Goal: Task Accomplishment & Management: Use online tool/utility

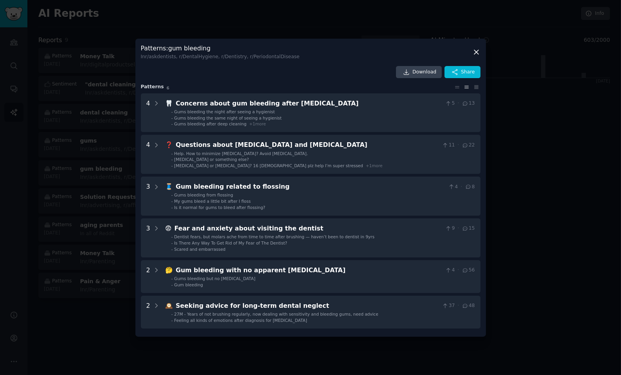
click at [475, 50] on icon at bounding box center [476, 52] width 8 height 8
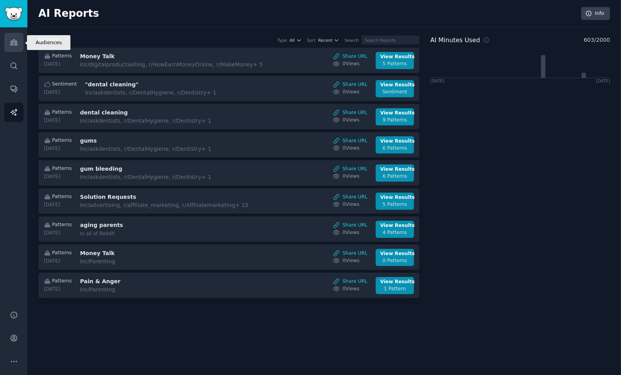
click at [14, 47] on link "Audiences" at bounding box center [13, 42] width 19 height 19
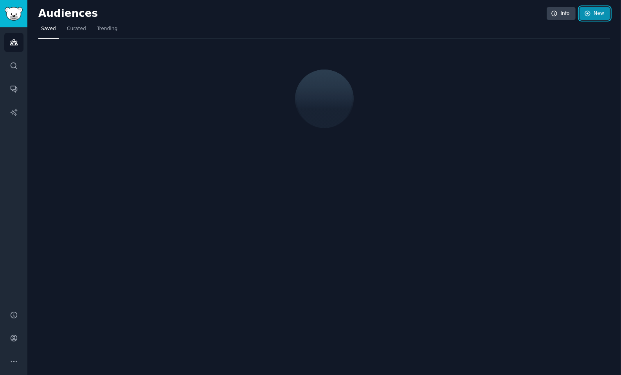
click at [588, 14] on icon at bounding box center [587, 13] width 7 height 7
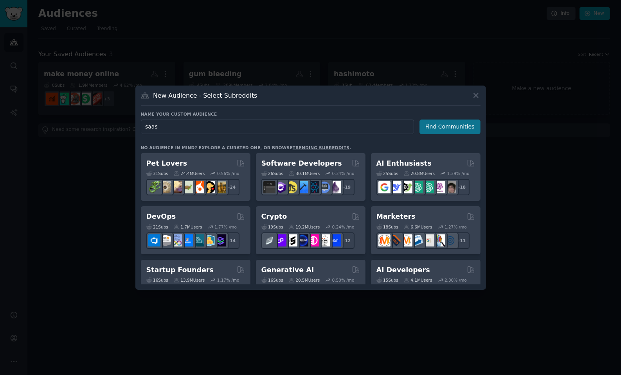
type input "saas"
click at [456, 126] on button "Find Communities" at bounding box center [449, 127] width 61 height 14
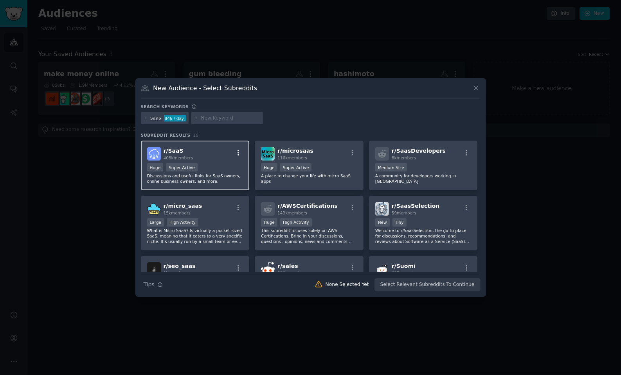
click at [239, 151] on icon "button" at bounding box center [238, 152] width 7 height 7
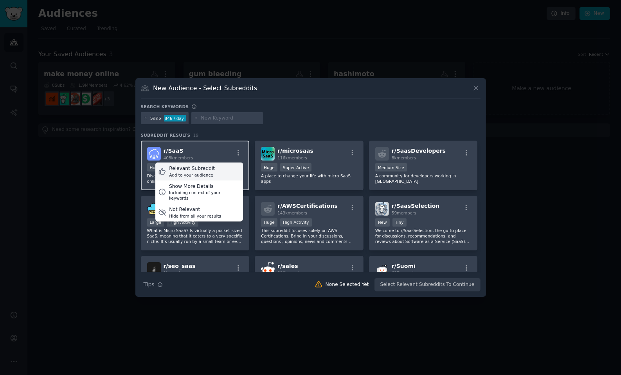
click at [212, 169] on div "Relevant Subreddit Add to your audience" at bounding box center [199, 172] width 88 height 18
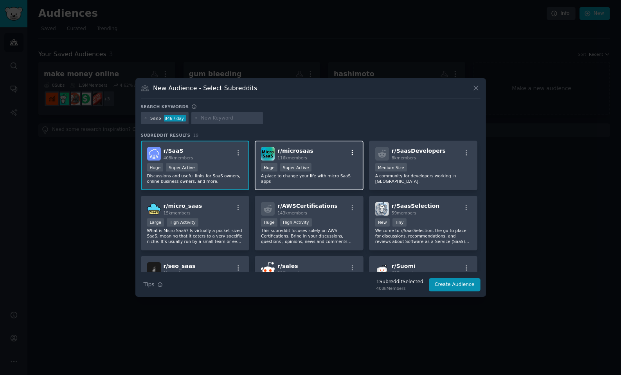
click at [349, 150] on icon "button" at bounding box center [352, 152] width 7 height 7
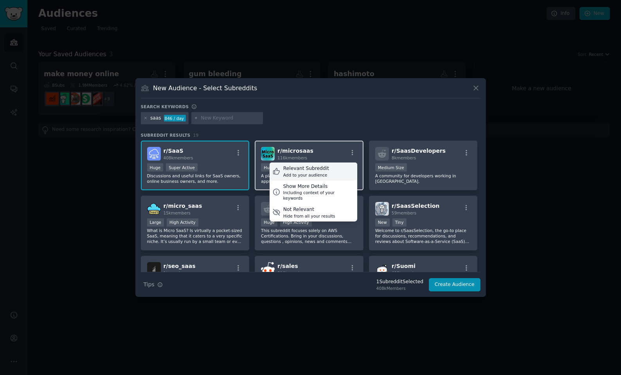
click at [323, 167] on div "Relevant Subreddit" at bounding box center [306, 168] width 46 height 7
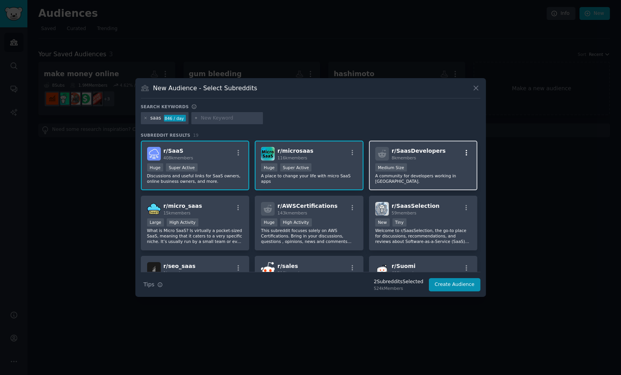
click at [465, 150] on icon "button" at bounding box center [466, 152] width 7 height 7
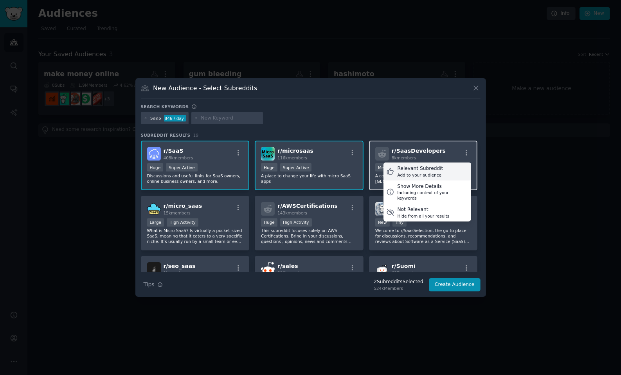
click at [444, 167] on div "Relevant Subreddit Add to your audience" at bounding box center [427, 172] width 88 height 18
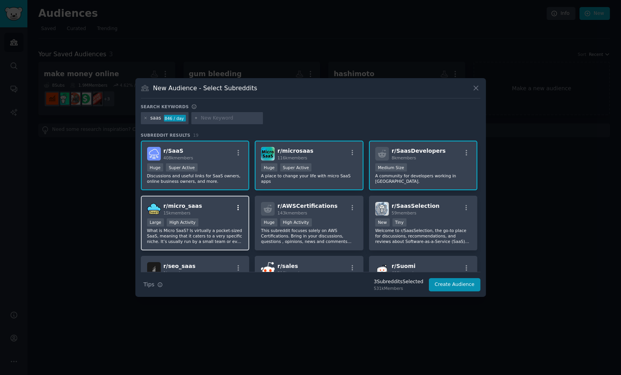
click at [236, 208] on icon "button" at bounding box center [238, 208] width 7 height 7
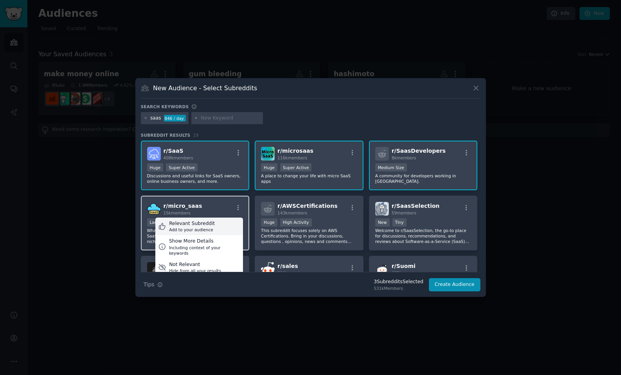
click at [226, 223] on div "Relevant Subreddit Add to your audience" at bounding box center [199, 227] width 88 height 18
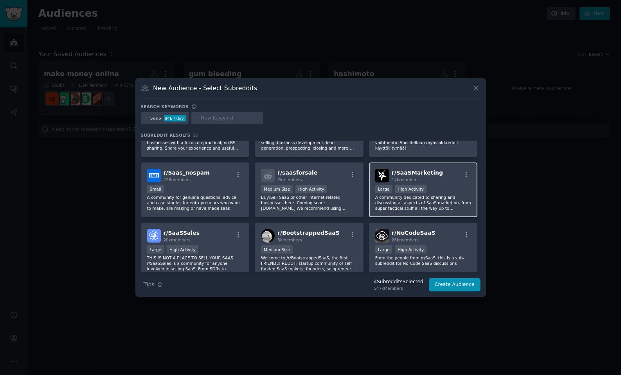
scroll to position [155, 0]
click at [463, 174] on icon "button" at bounding box center [466, 174] width 7 height 7
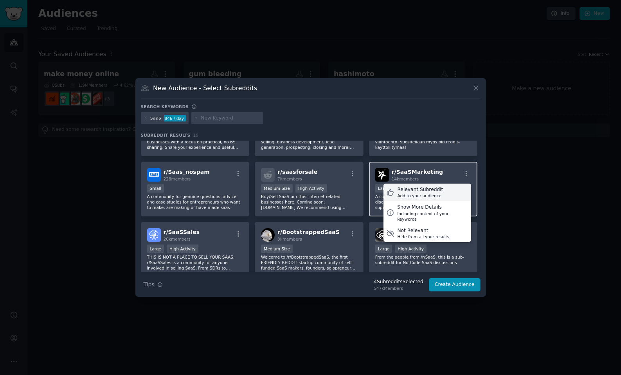
click at [450, 189] on div "Relevant Subreddit Add to your audience" at bounding box center [427, 193] width 88 height 18
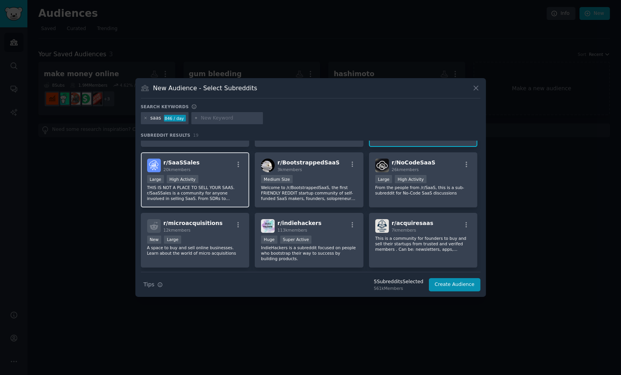
scroll to position [226, 0]
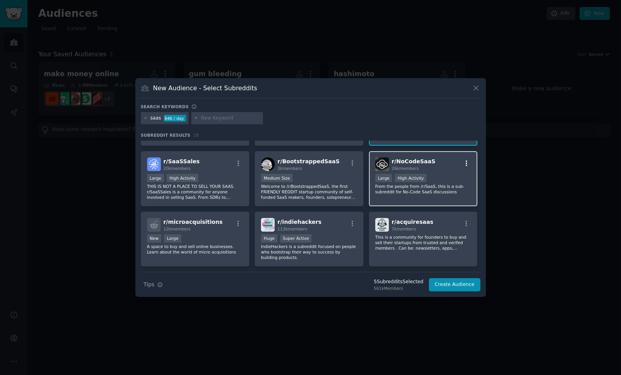
click at [465, 163] on icon "button" at bounding box center [466, 163] width 2 height 5
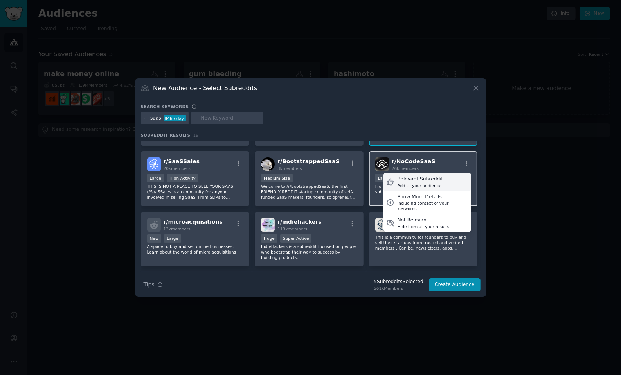
click at [445, 180] on div "Relevant Subreddit Add to your audience" at bounding box center [427, 182] width 88 height 18
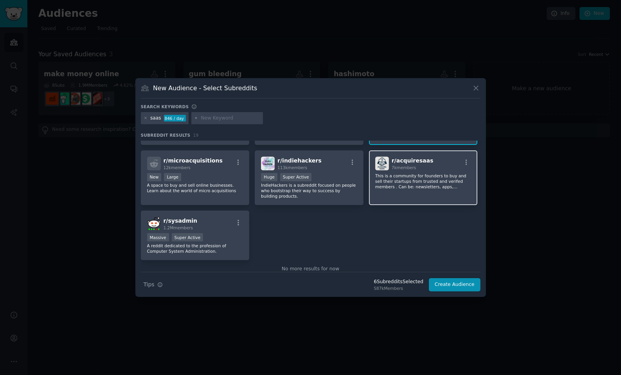
scroll to position [302, 0]
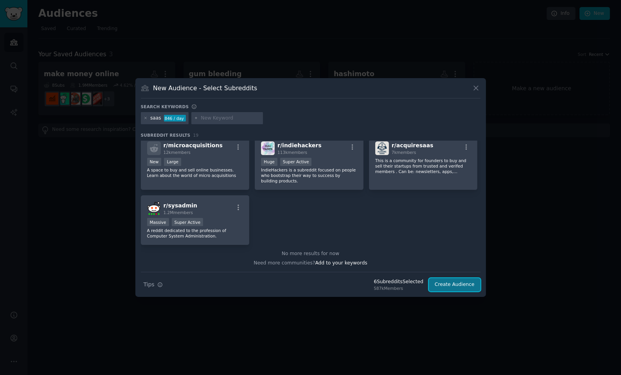
click at [450, 285] on button "Create Audience" at bounding box center [455, 284] width 52 height 13
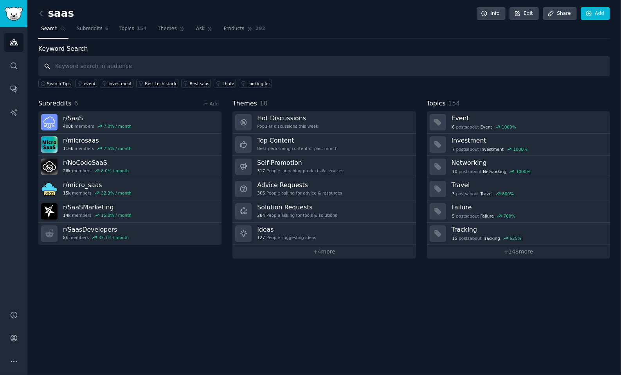
click at [188, 68] on input "text" at bounding box center [323, 66] width 571 height 20
type input "revenue"
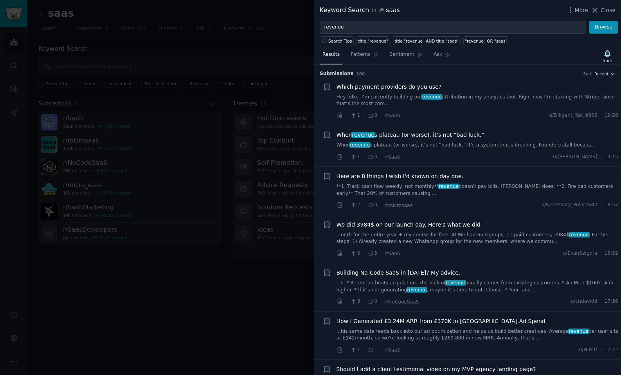
click at [412, 225] on span "We did 3984$ on our launch day. Here's what we did" at bounding box center [408, 225] width 144 height 8
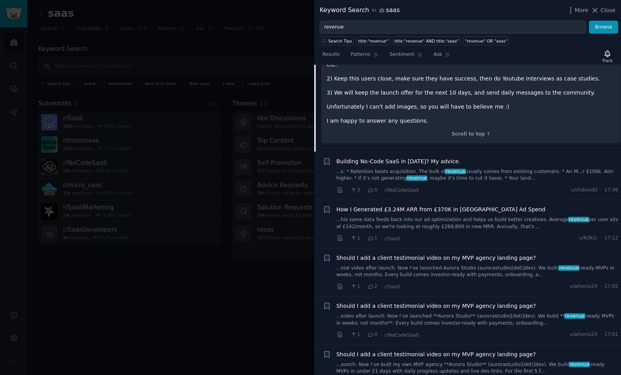
scroll to position [369, 0]
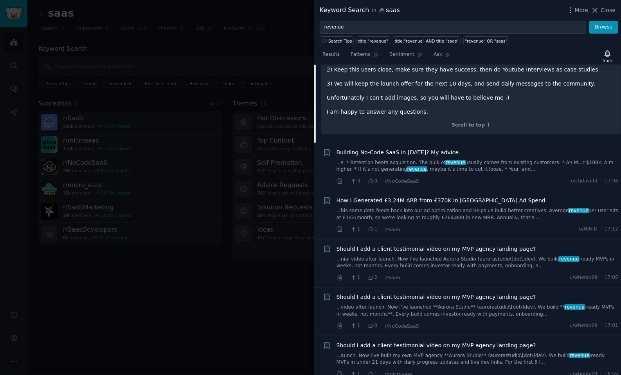
click at [406, 149] on span "Building No-Code SaaS in [DATE]? My advice." at bounding box center [398, 153] width 124 height 8
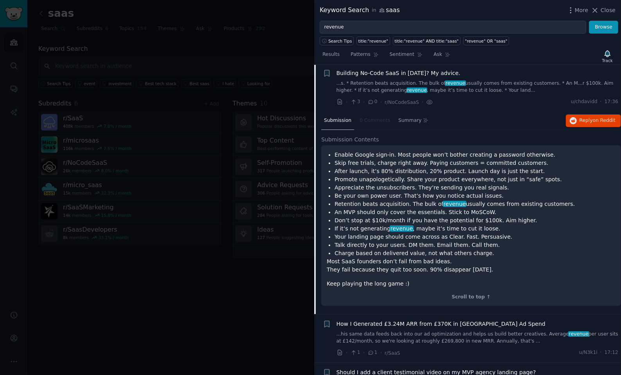
scroll to position [198, 0]
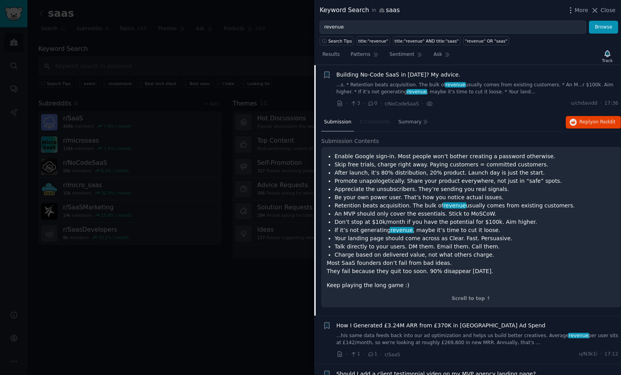
click at [551, 57] on div "Results Patterns Sentiment Ask Track" at bounding box center [467, 56] width 307 height 17
click at [538, 60] on div "Results Patterns Sentiment Ask Track" at bounding box center [467, 56] width 307 height 17
click at [542, 46] on div "Results Patterns Sentiment Ask Track Submission s 100 Sort Recent + Which payme…" at bounding box center [467, 210] width 307 height 330
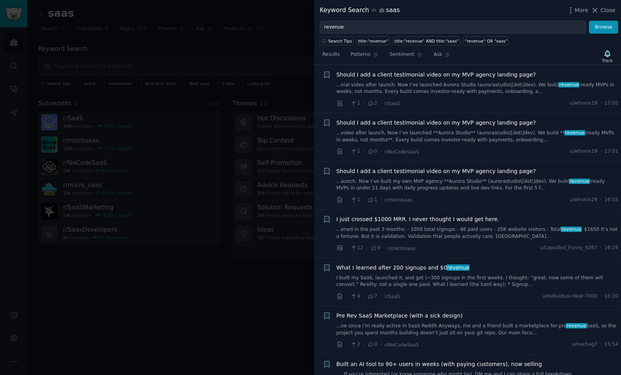
scroll to position [499, 0]
click at [425, 215] on span "I just crossed $1000 MRR. I never thought I would get here." at bounding box center [417, 218] width 163 height 8
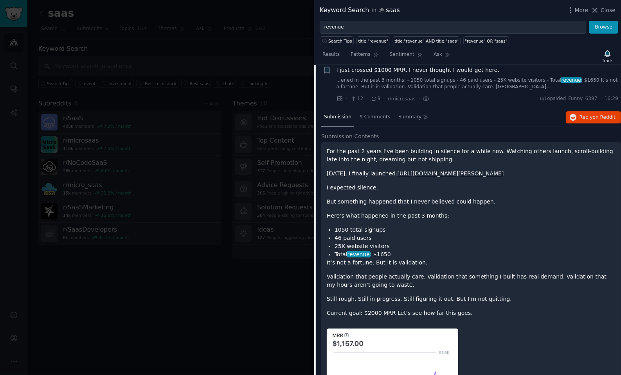
scroll to position [435, 0]
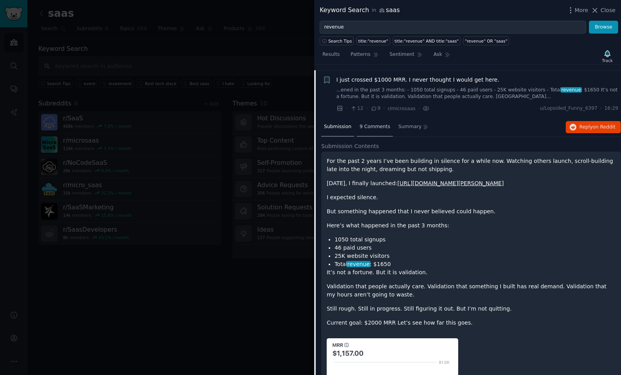
click at [377, 128] on span "9 Comments" at bounding box center [374, 127] width 31 height 7
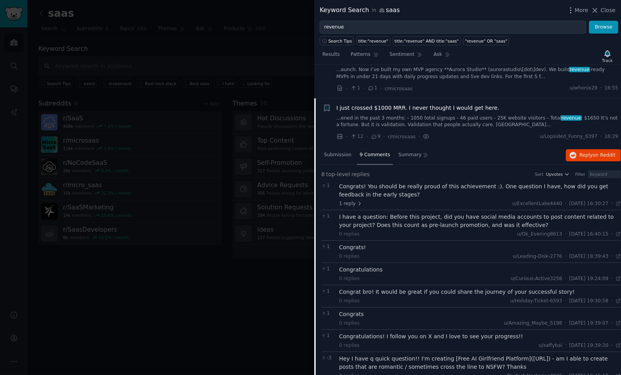
scroll to position [409, 0]
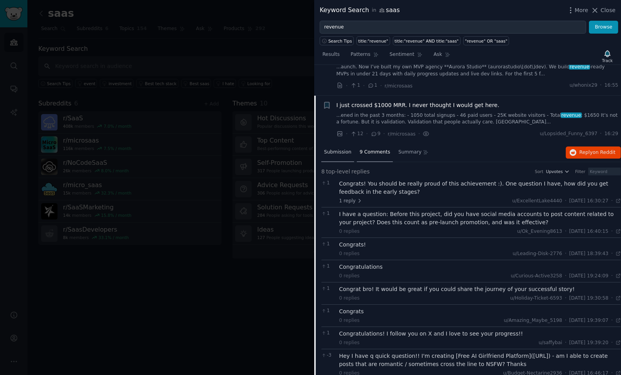
click at [343, 152] on span "Submission" at bounding box center [337, 152] width 27 height 7
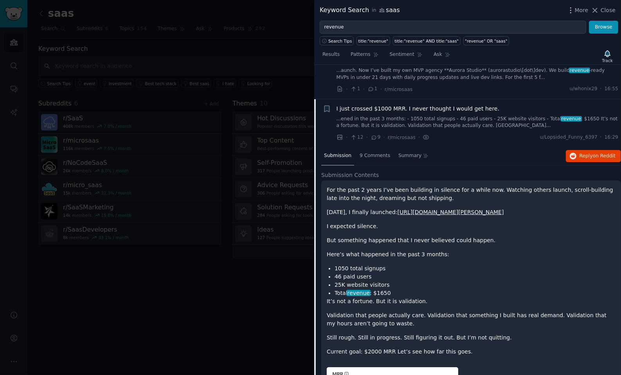
scroll to position [391, 0]
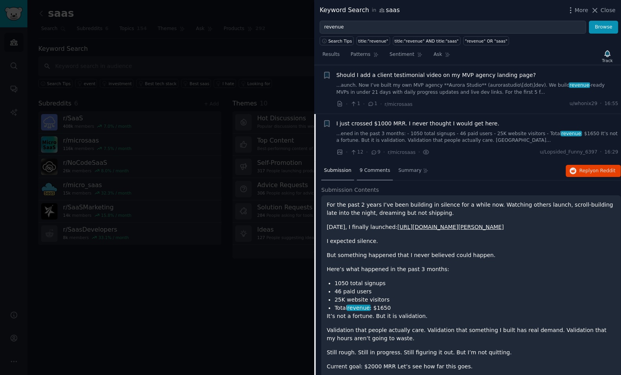
click at [372, 173] on span "9 Comments" at bounding box center [374, 170] width 31 height 7
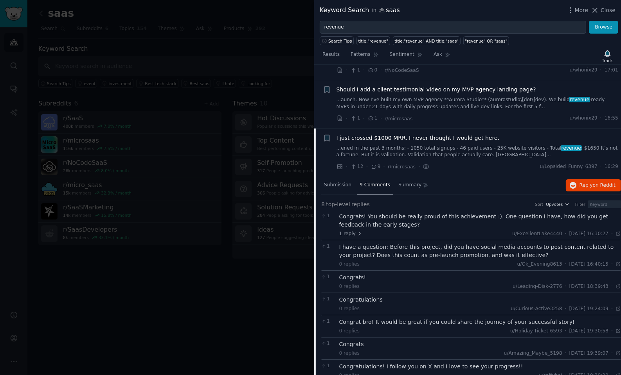
scroll to position [300, 0]
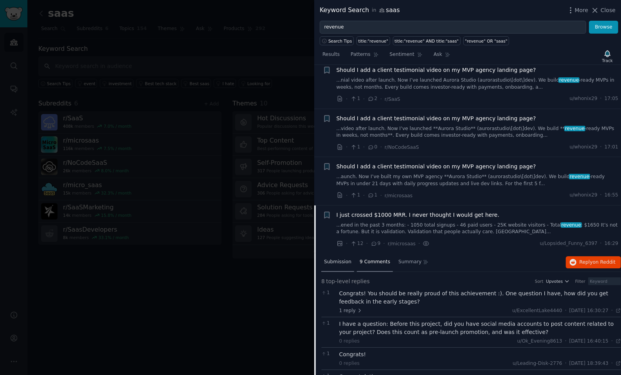
click at [332, 262] on span "Submission" at bounding box center [337, 262] width 27 height 7
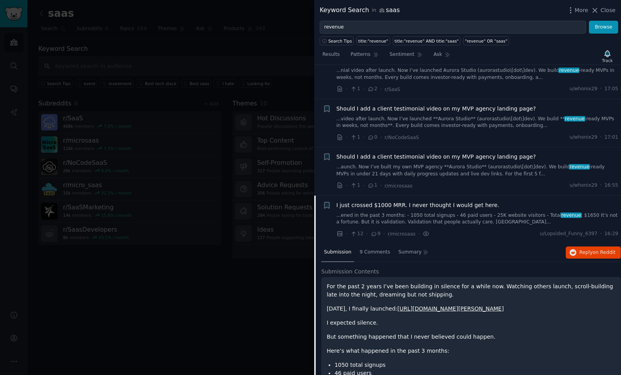
scroll to position [311, 0]
click at [443, 307] on link "[URL][DOMAIN_NAME][PERSON_NAME]" at bounding box center [450, 308] width 106 height 6
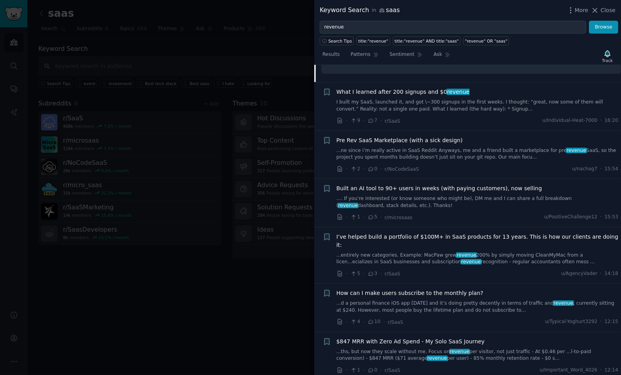
scroll to position [834, 0]
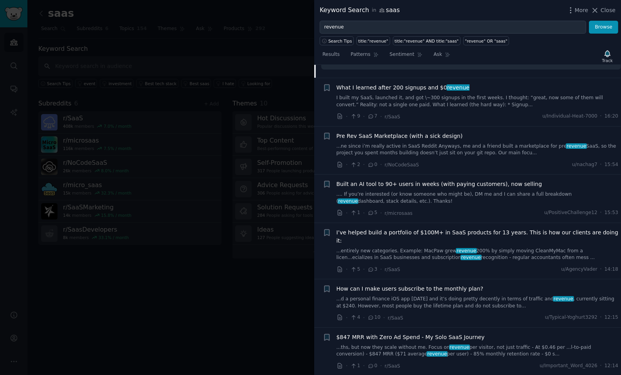
click at [440, 183] on span "Built an AI tool to 90+ users in weeks (with paying customers), now selling" at bounding box center [438, 184] width 205 height 8
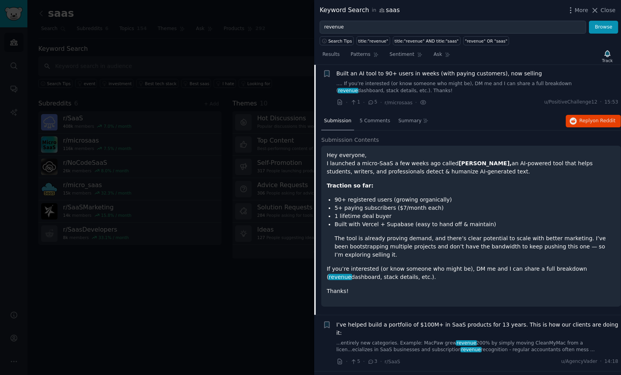
scroll to position [584, 0]
